Goal: Find specific page/section: Find specific page/section

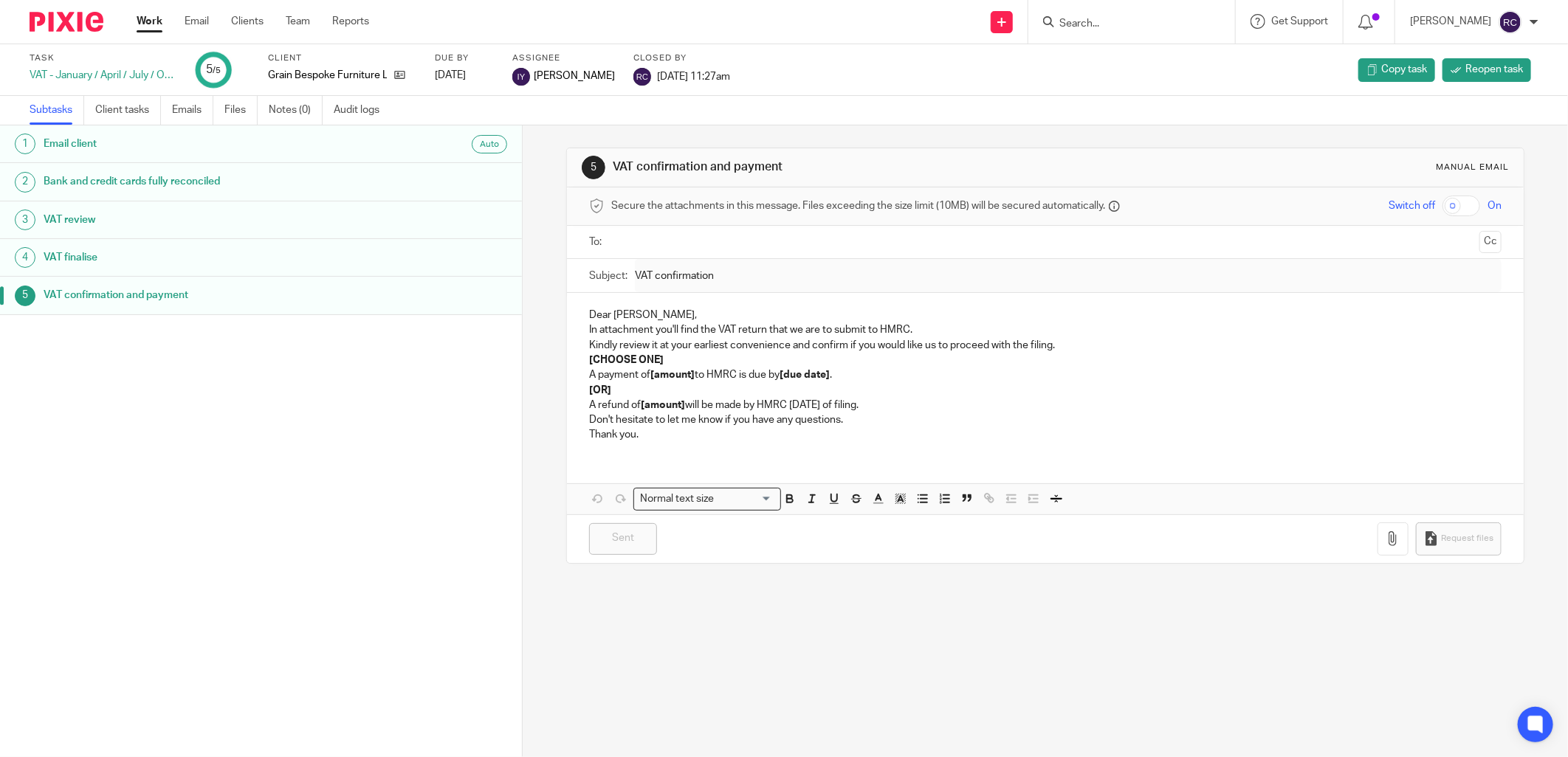
click at [1113, 22] on input "Search" at bounding box center [1124, 24] width 133 height 13
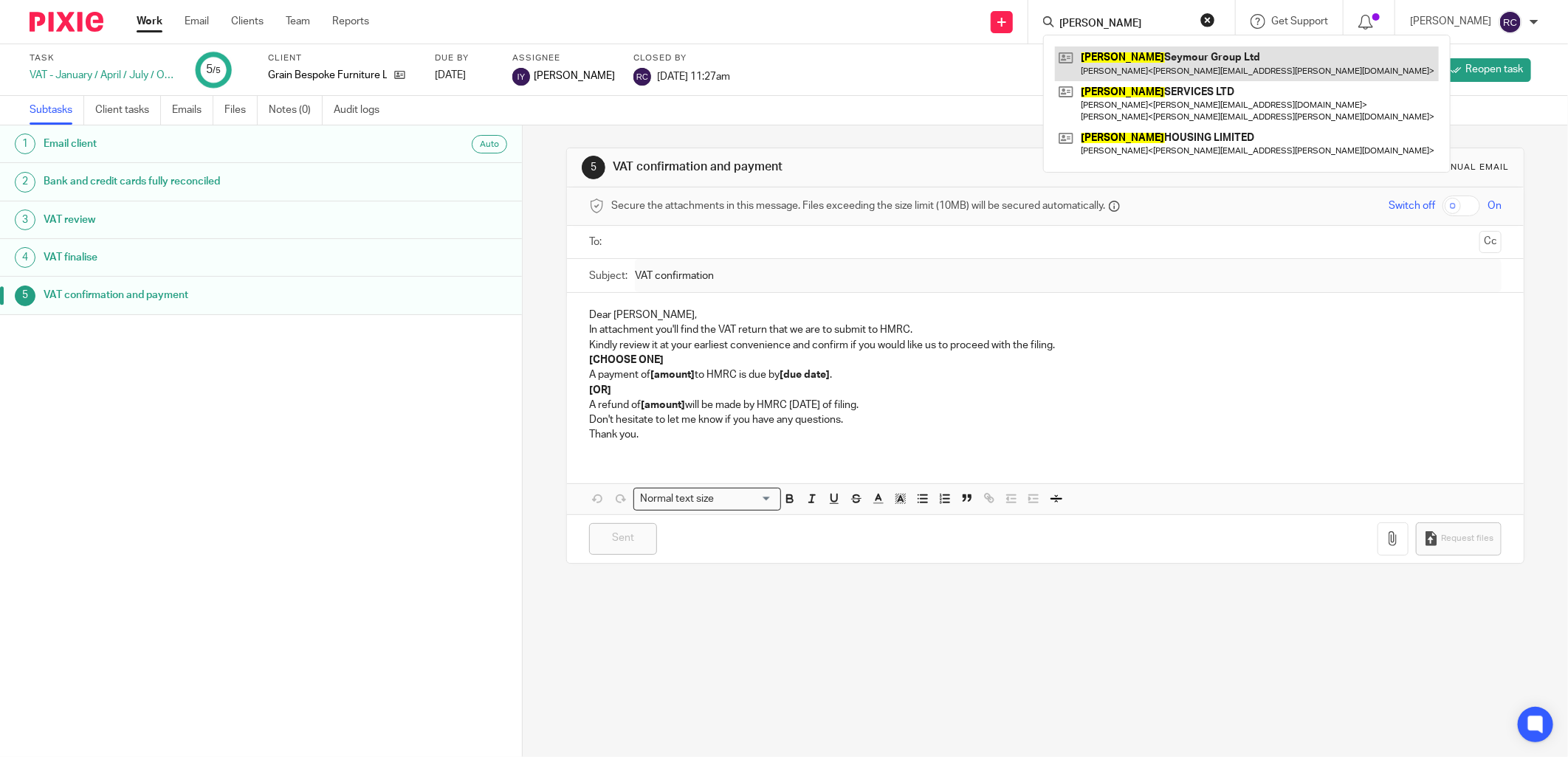
type input "cromwell"
click at [1137, 56] on link at bounding box center [1247, 63] width 383 height 34
click at [1137, 55] on link at bounding box center [1247, 63] width 383 height 34
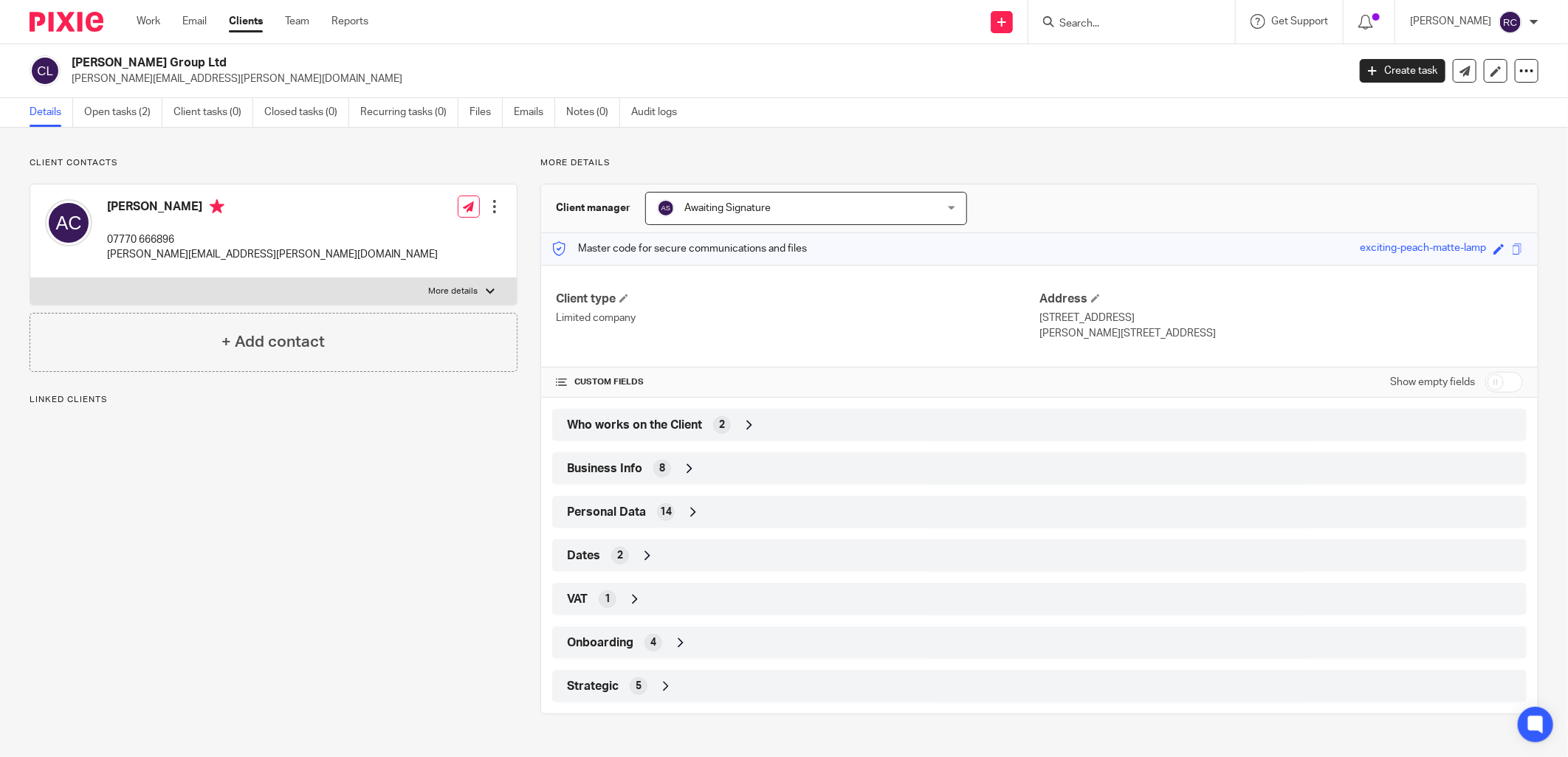
click at [611, 425] on span "Who works on the Client" at bounding box center [634, 425] width 135 height 16
